Goal: Information Seeking & Learning: Learn about a topic

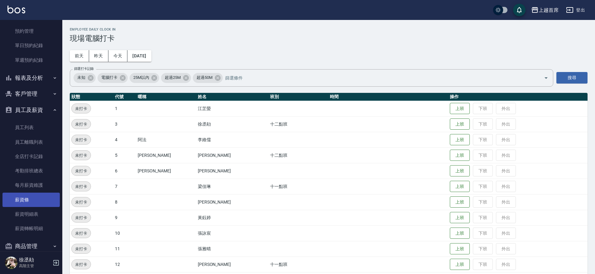
scroll to position [254, 0]
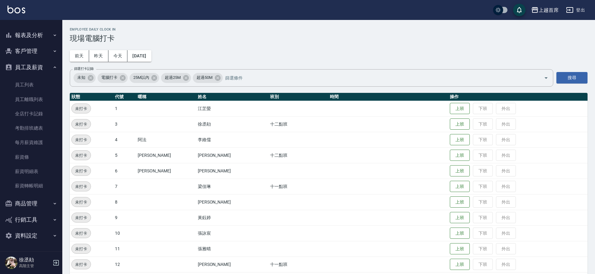
click at [36, 201] on button "商品管理" at bounding box center [30, 203] width 57 height 16
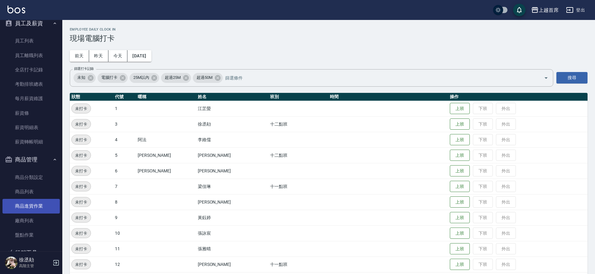
scroll to position [331, 0]
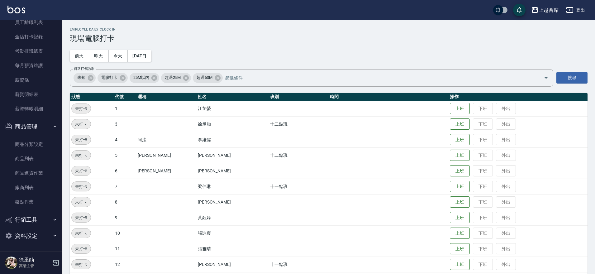
click at [41, 126] on button "商品管理" at bounding box center [30, 126] width 57 height 16
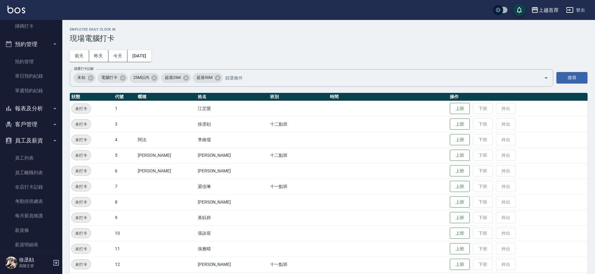
scroll to position [179, 0]
click at [52, 125] on icon "button" at bounding box center [54, 125] width 5 height 5
click at [33, 123] on button "客戶管理" at bounding box center [30, 125] width 57 height 16
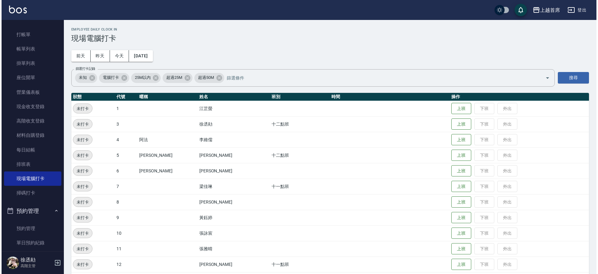
scroll to position [0, 0]
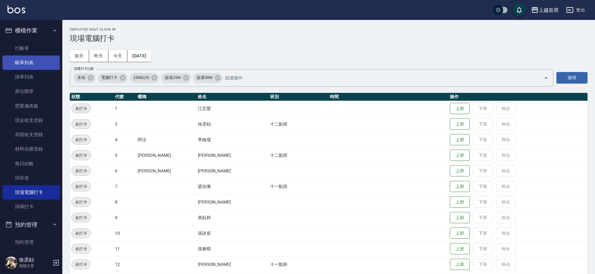
click at [41, 65] on link "帳單列表" at bounding box center [30, 62] width 57 height 14
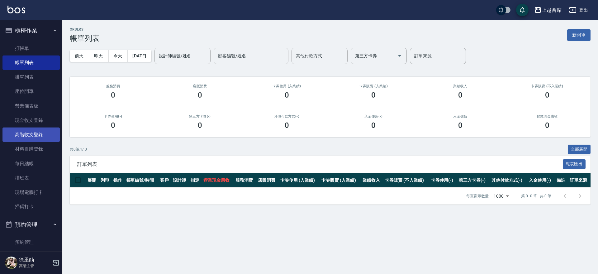
scroll to position [156, 0]
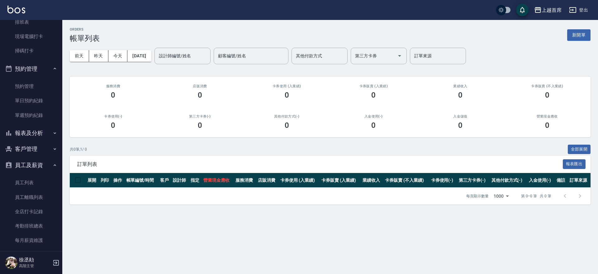
click at [41, 131] on button "報表及分析" at bounding box center [30, 133] width 57 height 16
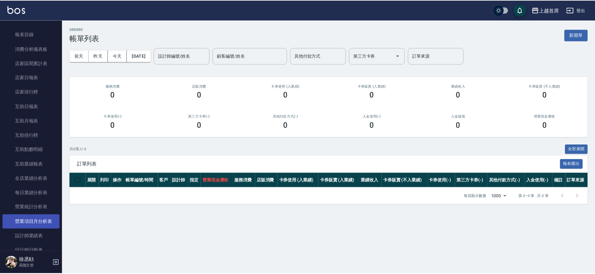
scroll to position [351, 0]
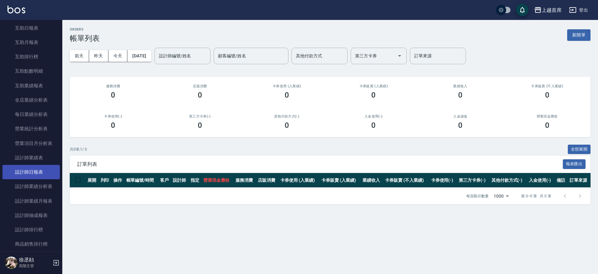
click at [44, 169] on link "設計師日報表" at bounding box center [30, 172] width 57 height 14
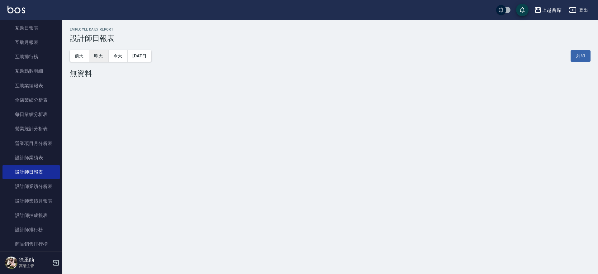
click at [101, 55] on button "昨天" at bounding box center [98, 56] width 19 height 12
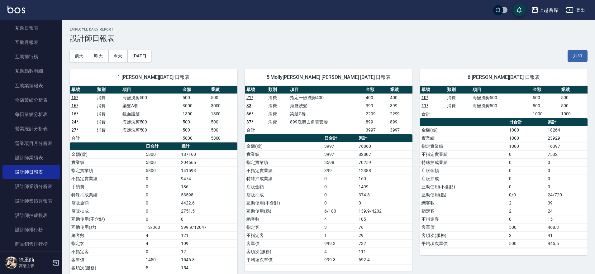
click at [250, 113] on link "36 *" at bounding box center [249, 113] width 7 height 5
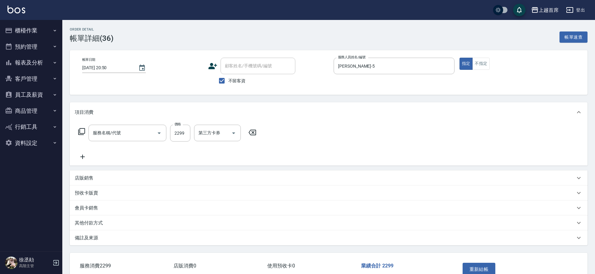
type input "[DATE] 20:50"
checkbox input "true"
type input "[PERSON_NAME]-5"
type input "染髮C餐(42299)"
click at [223, 132] on icon "Clear" at bounding box center [225, 133] width 6 height 6
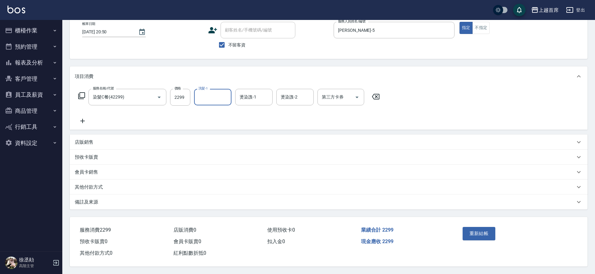
scroll to position [39, 0]
click at [472, 227] on button "重新結帳" at bounding box center [479, 233] width 33 height 13
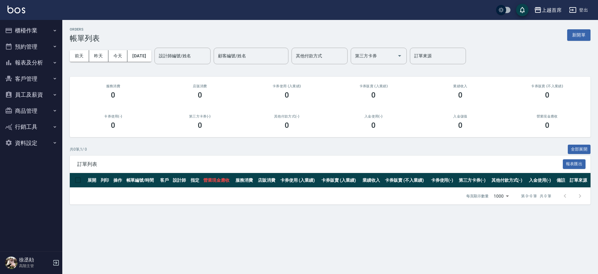
click at [26, 81] on button "客戶管理" at bounding box center [30, 79] width 57 height 16
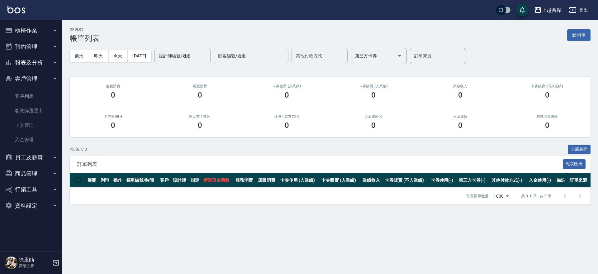
click at [31, 79] on button "客戶管理" at bounding box center [30, 79] width 57 height 16
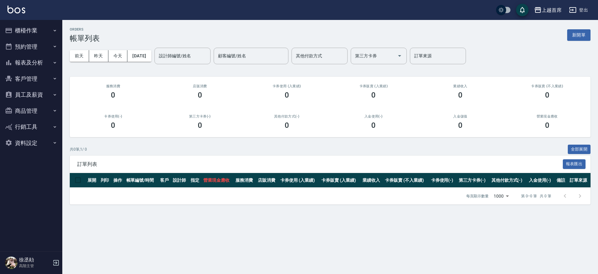
click at [29, 60] on button "報表及分析" at bounding box center [30, 63] width 57 height 16
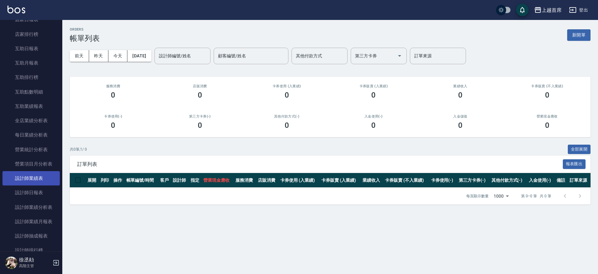
scroll to position [117, 0]
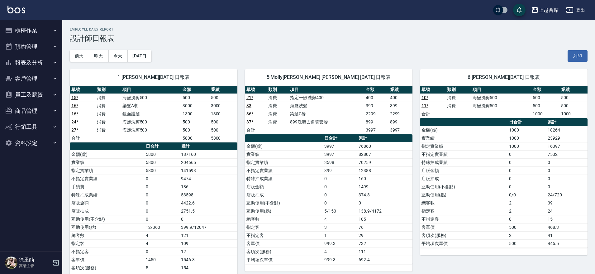
click at [249, 121] on link "37 *" at bounding box center [249, 121] width 7 height 5
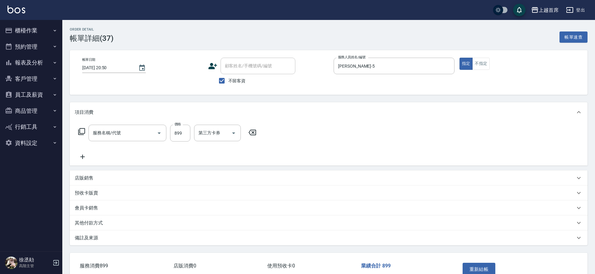
type input "[DATE] 20:50"
checkbox input "true"
type input "Molly莫莉-5"
type input "899洗剪去角質套餐(2899)"
click at [221, 135] on button "Clear" at bounding box center [225, 133] width 9 height 9
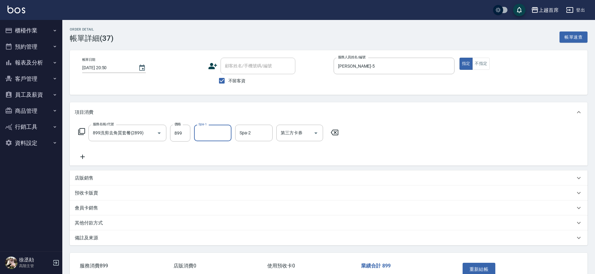
scroll to position [39, 0]
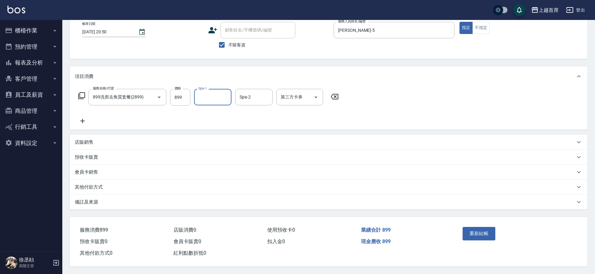
click at [467, 227] on button "重新結帳" at bounding box center [479, 233] width 33 height 13
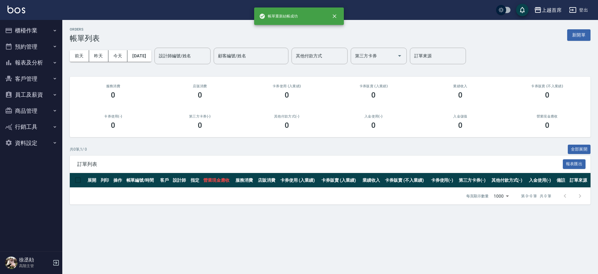
click at [42, 65] on button "報表及分析" at bounding box center [30, 63] width 57 height 16
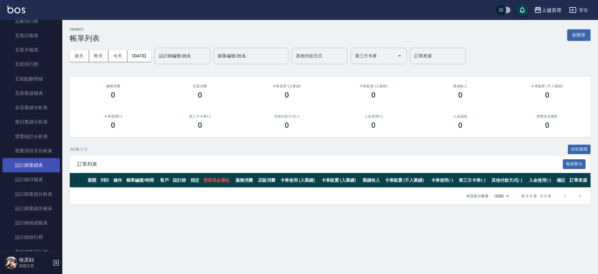
scroll to position [195, 0]
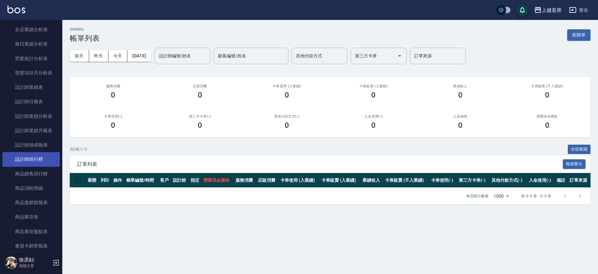
click at [39, 159] on link "設計師排行榜" at bounding box center [30, 159] width 57 height 14
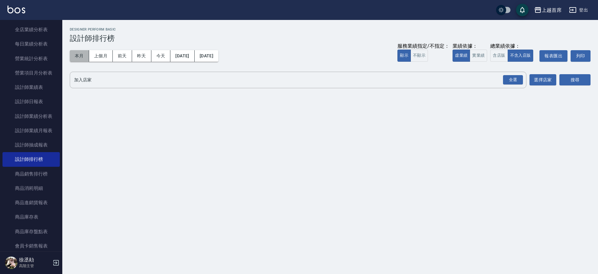
click at [81, 56] on button "本月" at bounding box center [79, 56] width 19 height 12
click at [475, 56] on button "實業績" at bounding box center [478, 56] width 17 height 12
click at [506, 78] on div "全選" at bounding box center [513, 80] width 20 height 10
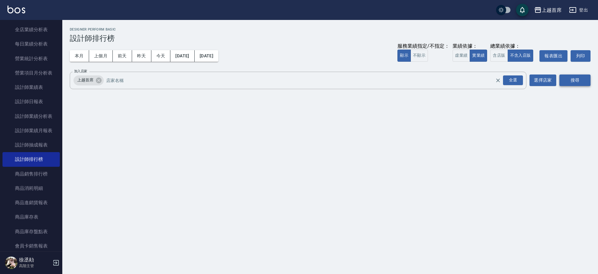
click at [577, 82] on button "搜尋" at bounding box center [575, 80] width 31 height 12
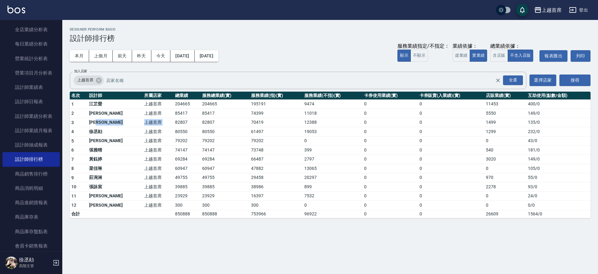
drag, startPoint x: 120, startPoint y: 126, endPoint x: 157, endPoint y: 124, distance: 37.4
click at [157, 124] on tr "3 徐雅歆 上越首席 82807 82807 70419 12388 0 0 1499 135 / 0" at bounding box center [330, 122] width 521 height 9
click at [174, 124] on td "82807" at bounding box center [187, 122] width 27 height 9
drag, startPoint x: 117, startPoint y: 118, endPoint x: 159, endPoint y: 122, distance: 42.2
click at [159, 122] on tr "3 徐雅歆 上越首席 82807 82807 70419 12388 0 0 1499 135 / 0" at bounding box center [330, 122] width 521 height 9
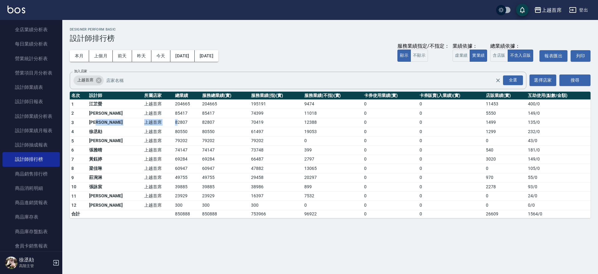
click at [174, 122] on td "82807" at bounding box center [187, 122] width 27 height 9
drag, startPoint x: 174, startPoint y: 122, endPoint x: 196, endPoint y: 122, distance: 21.8
click at [195, 122] on tr "3 徐雅歆 上越首席 82807 82807 70419 12388 0 0 1499 135 / 0" at bounding box center [330, 122] width 521 height 9
click at [201, 122] on td "82807" at bounding box center [225, 122] width 49 height 9
click at [217, 120] on td "82807" at bounding box center [225, 122] width 49 height 9
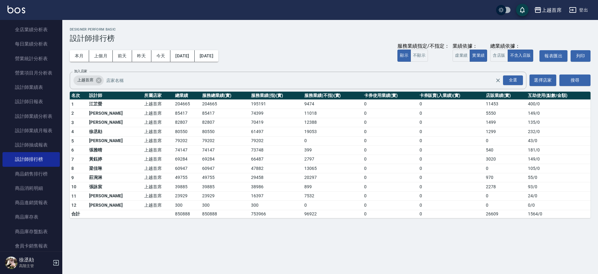
drag, startPoint x: 306, startPoint y: 127, endPoint x: 338, endPoint y: 127, distance: 32.4
click at [338, 127] on tr "4 徐丞勛 上越首席 80550 80550 61497 19053 0 0 1299 232 / 0" at bounding box center [330, 131] width 521 height 9
click at [338, 127] on td "19053" at bounding box center [333, 131] width 60 height 9
drag, startPoint x: 351, startPoint y: 121, endPoint x: 272, endPoint y: 123, distance: 78.5
click at [272, 123] on tr "3 徐雅歆 上越首席 82807 82807 70419 12388 0 0 1499 135 / 0" at bounding box center [330, 122] width 521 height 9
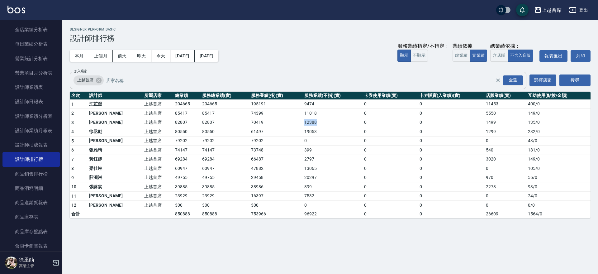
click at [272, 123] on td "70419" at bounding box center [276, 122] width 53 height 9
drag, startPoint x: 272, startPoint y: 123, endPoint x: 236, endPoint y: 119, distance: 36.1
click at [250, 119] on td "70419" at bounding box center [276, 122] width 53 height 9
click at [78, 60] on button "本月" at bounding box center [79, 56] width 19 height 12
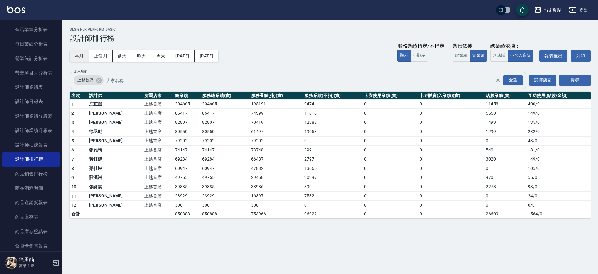
click at [78, 59] on button "本月" at bounding box center [79, 56] width 19 height 12
drag, startPoint x: 212, startPoint y: 107, endPoint x: 218, endPoint y: 117, distance: 12.3
click at [218, 117] on tbody "1 江芷螢 上越首席 204665 204665 195191 9474 0 0 11453 400 / 0 2 許婕妤 上越首席 85417 85417 7…" at bounding box center [330, 158] width 521 height 118
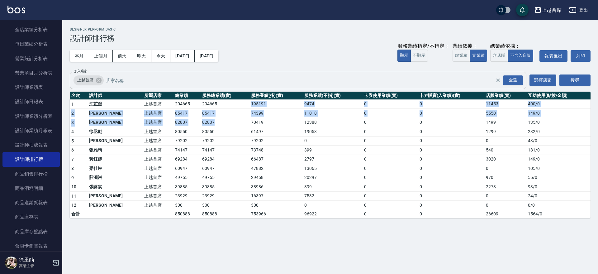
click at [218, 118] on td "82807" at bounding box center [225, 122] width 49 height 9
drag, startPoint x: 218, startPoint y: 110, endPoint x: 219, endPoint y: 122, distance: 11.5
click at [219, 122] on tbody "1 江芷螢 上越首席 204665 204665 195191 9474 0 0 11453 400 / 0 2 許婕妤 上越首席 85417 85417 7…" at bounding box center [330, 158] width 521 height 118
click at [219, 122] on td "82807" at bounding box center [225, 122] width 49 height 9
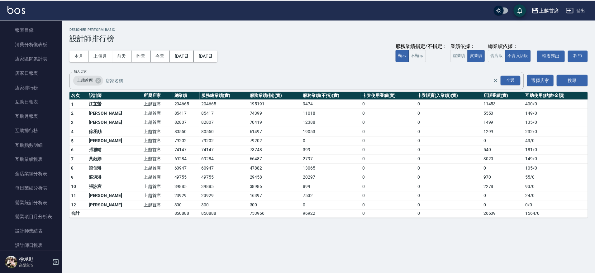
scroll to position [79, 0]
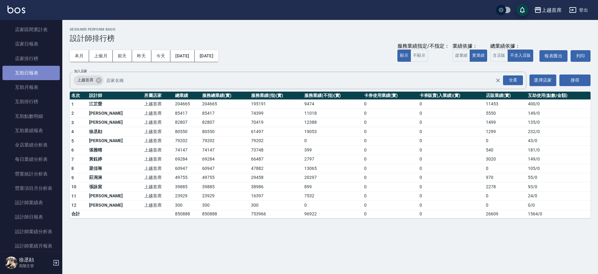
click at [36, 73] on link "互助日報表" at bounding box center [30, 73] width 57 height 14
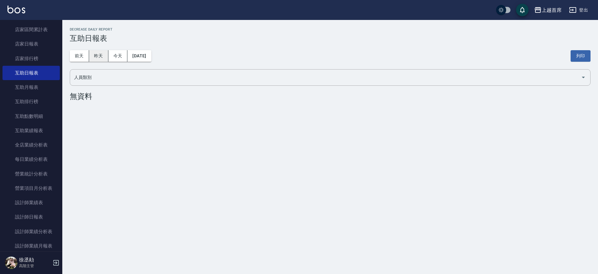
drag, startPoint x: 98, startPoint y: 55, endPoint x: 103, endPoint y: 59, distance: 6.0
click at [99, 55] on button "昨天" at bounding box center [98, 56] width 19 height 12
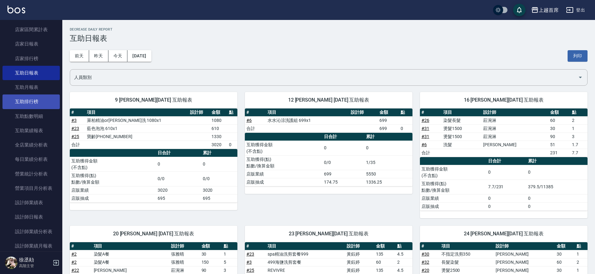
click at [42, 102] on link "互助排行榜" at bounding box center [30, 101] width 57 height 14
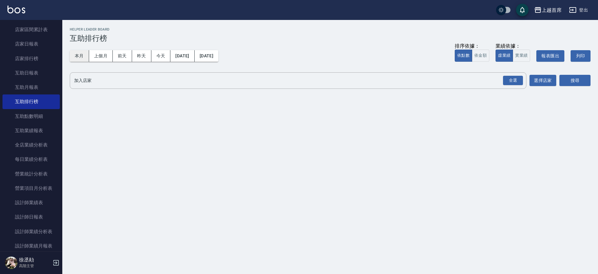
click at [80, 56] on button "本月" at bounding box center [79, 56] width 19 height 12
drag, startPoint x: 517, startPoint y: 81, endPoint x: 568, endPoint y: 89, distance: 51.3
click at [518, 83] on div "全選" at bounding box center [513, 81] width 20 height 10
click at [576, 83] on button "搜尋" at bounding box center [575, 81] width 31 height 12
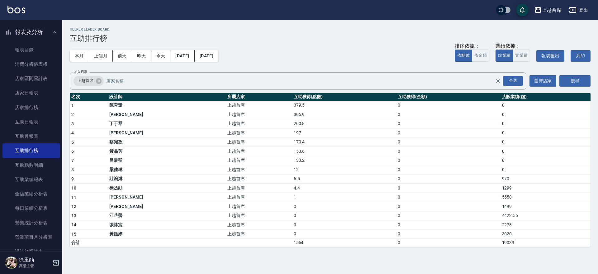
scroll to position [16, 0]
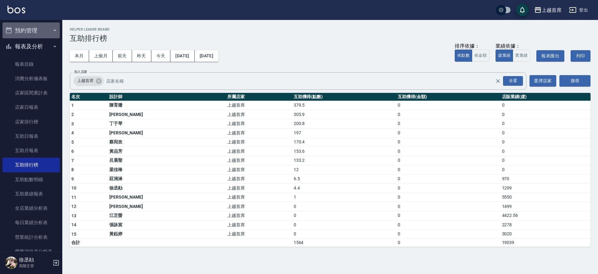
click at [37, 30] on button "預約管理" at bounding box center [30, 30] width 57 height 16
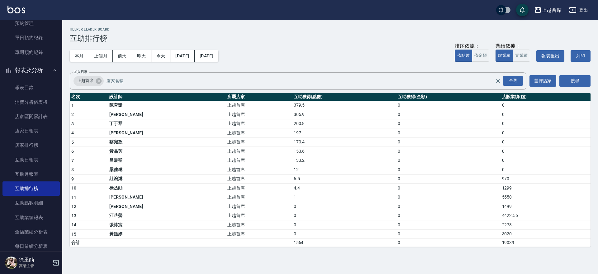
scroll to position [0, 0]
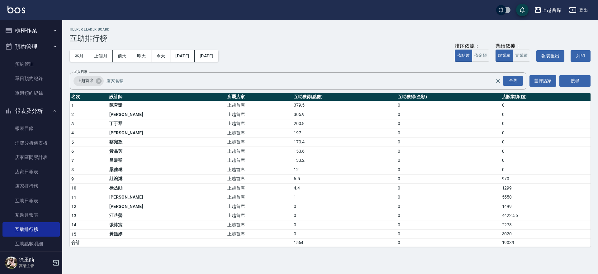
click at [45, 32] on button "櫃檯作業" at bounding box center [30, 30] width 57 height 16
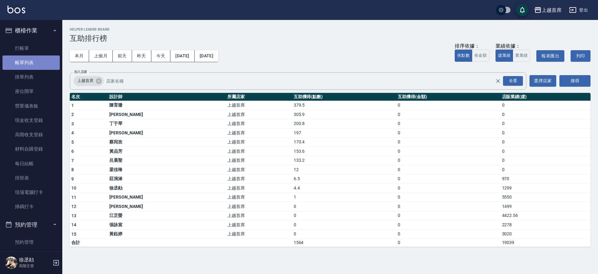
click at [41, 64] on link "帳單列表" at bounding box center [30, 62] width 57 height 14
